Goal: Transaction & Acquisition: Download file/media

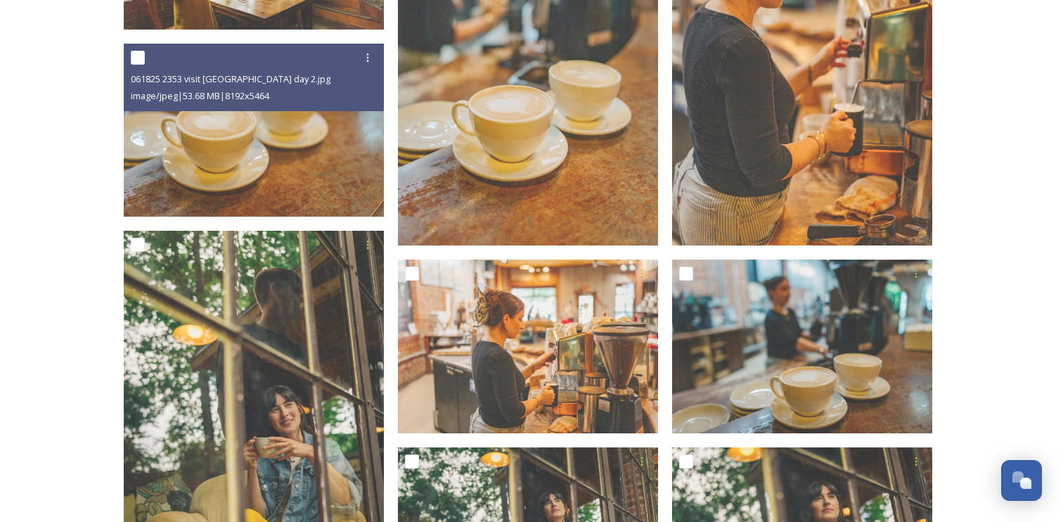
scroll to position [869, 0]
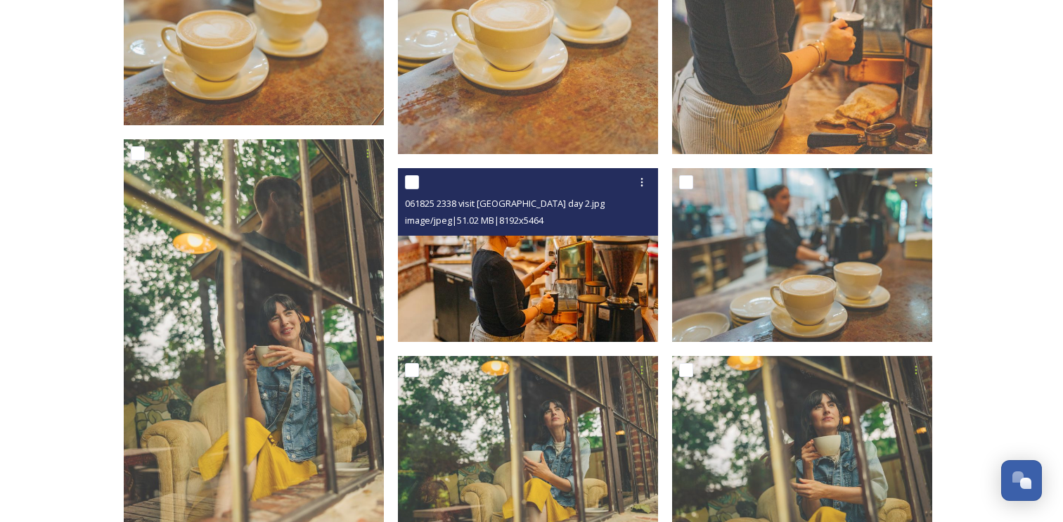
click at [571, 290] on img at bounding box center [528, 255] width 260 height 174
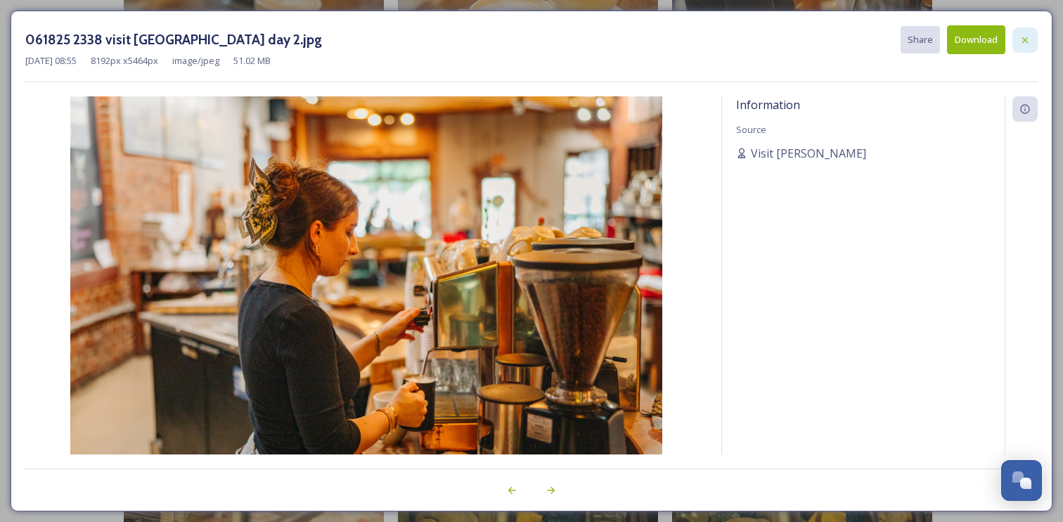
click at [1021, 40] on icon at bounding box center [1024, 39] width 11 height 11
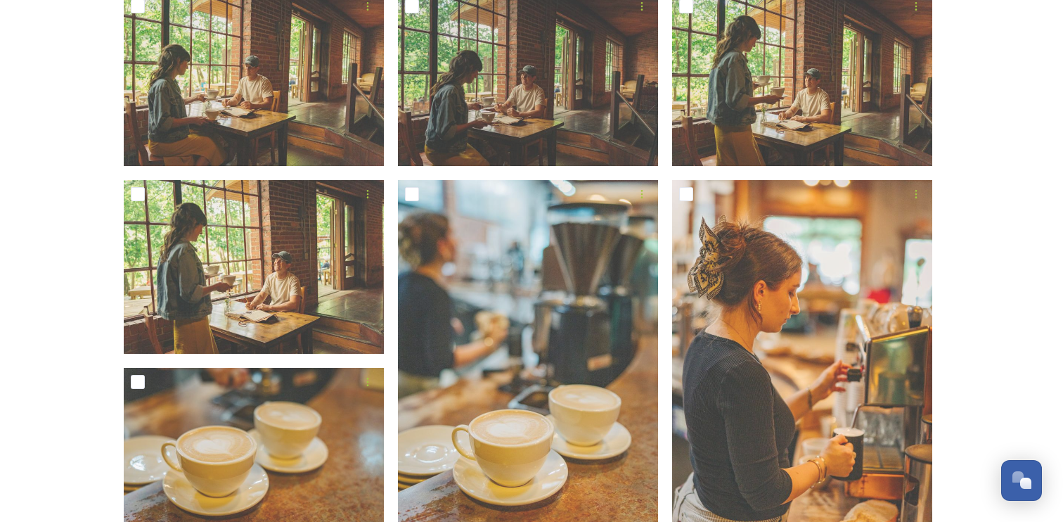
scroll to position [452, 0]
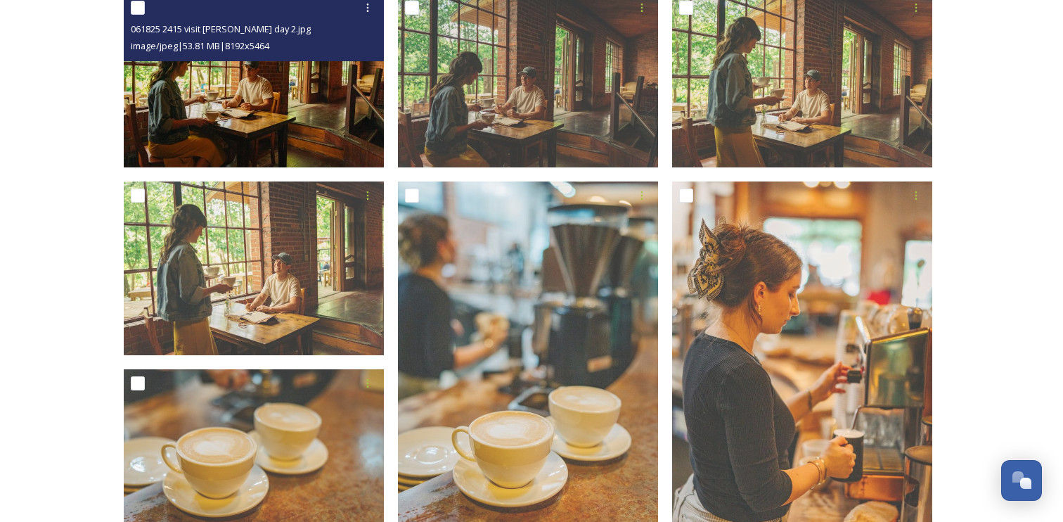
click at [275, 112] on img at bounding box center [254, 81] width 260 height 174
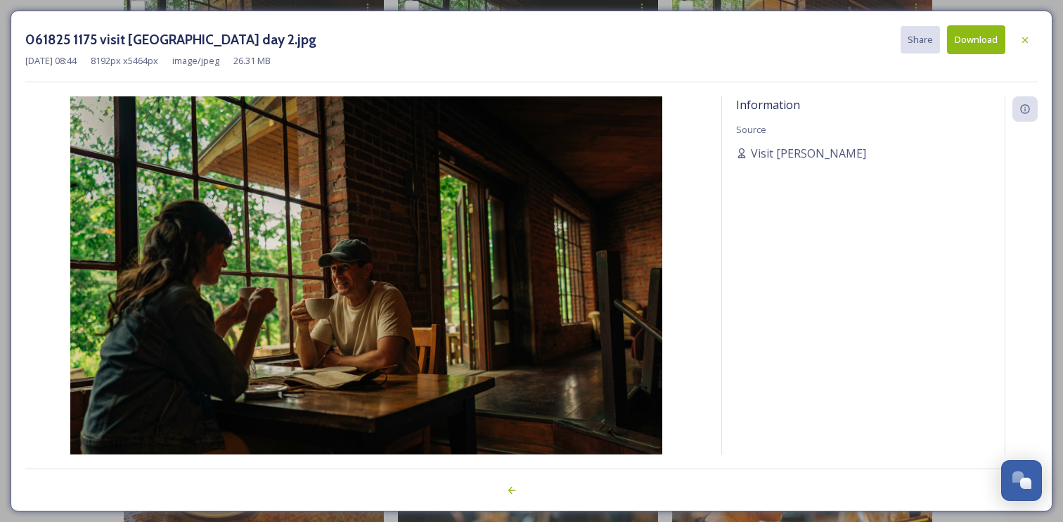
click at [971, 41] on button "Download" at bounding box center [976, 39] width 58 height 29
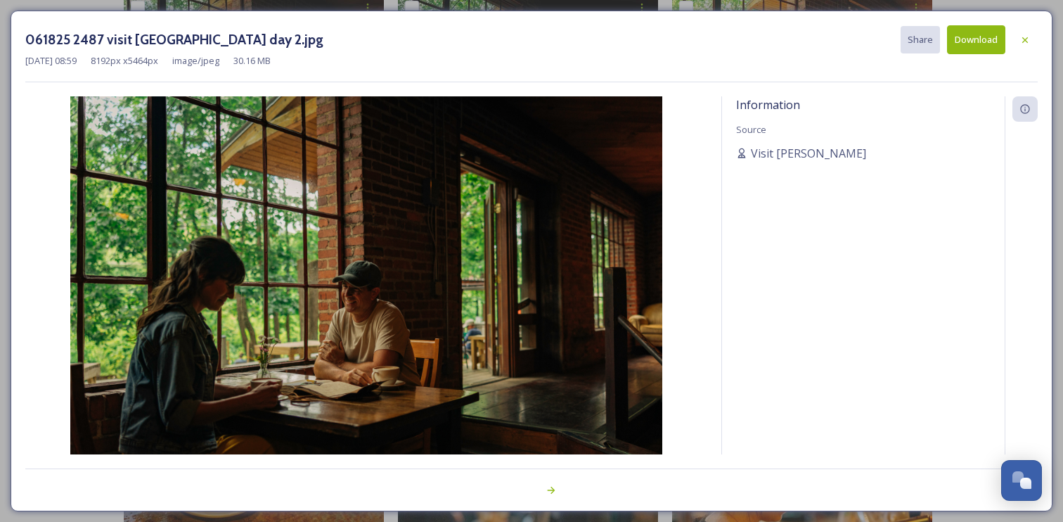
click at [957, 39] on button "Download" at bounding box center [976, 39] width 58 height 29
